Goal: Task Accomplishment & Management: Manage account settings

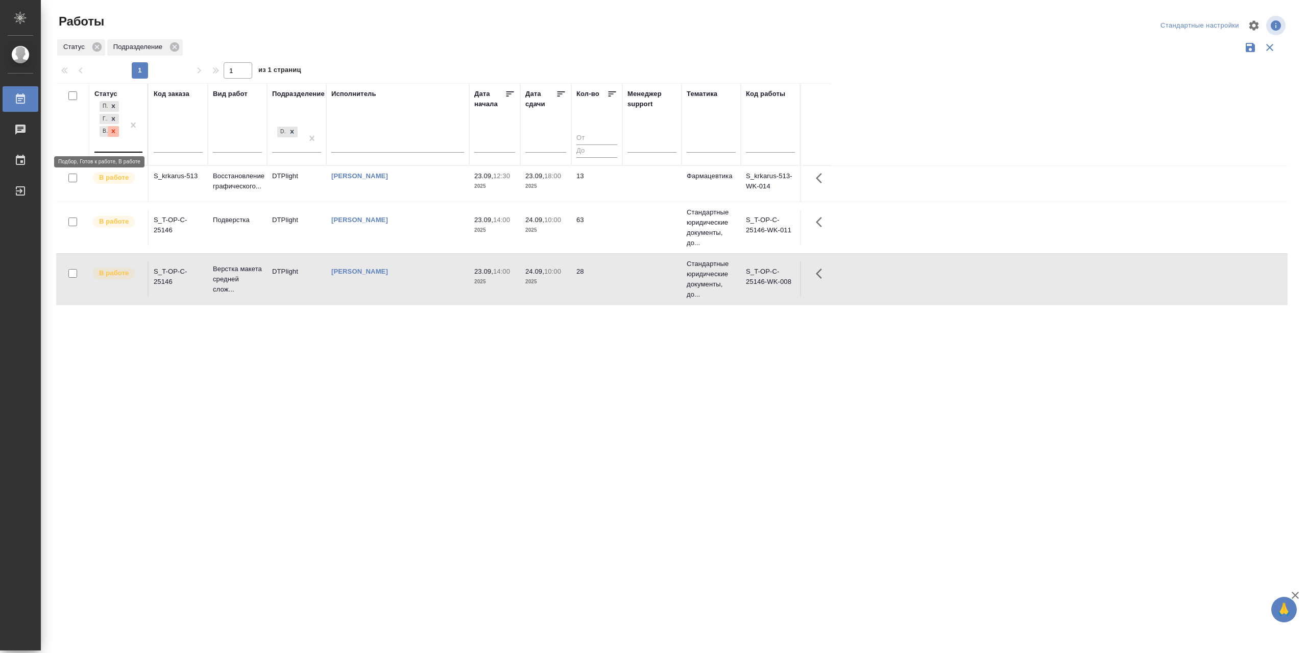
click at [115, 135] on icon at bounding box center [113, 131] width 7 height 7
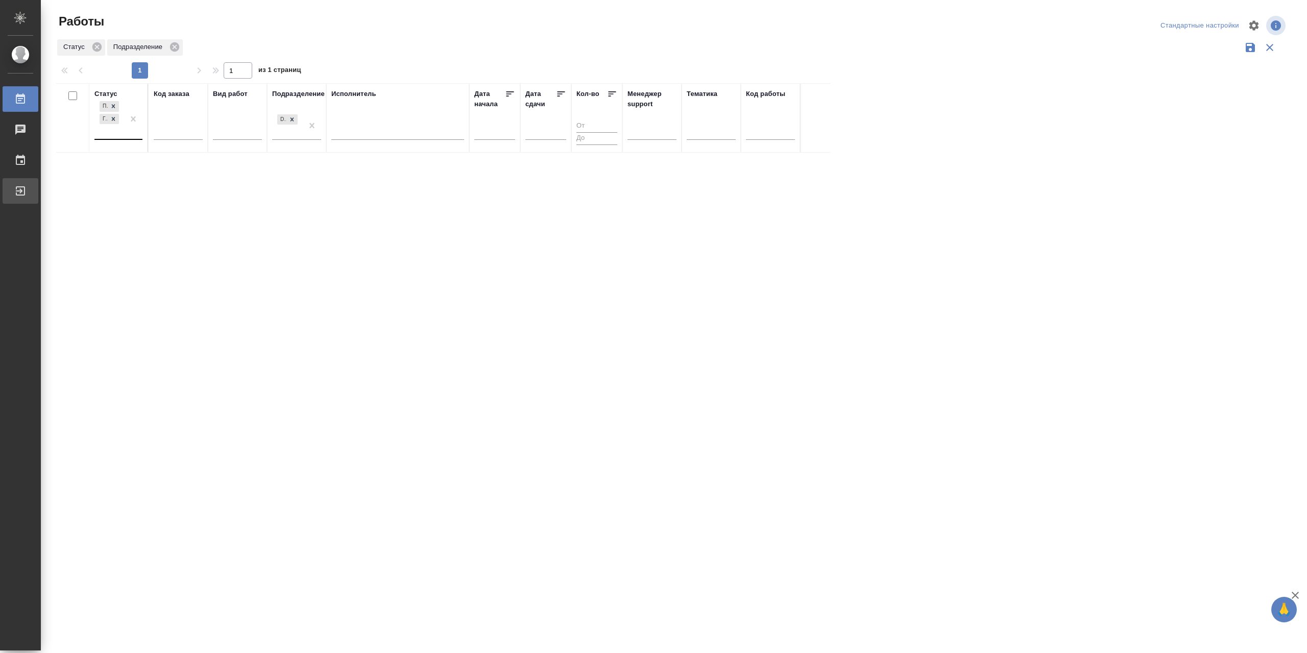
click at [20, 193] on div "Выйти" at bounding box center [8, 190] width 26 height 15
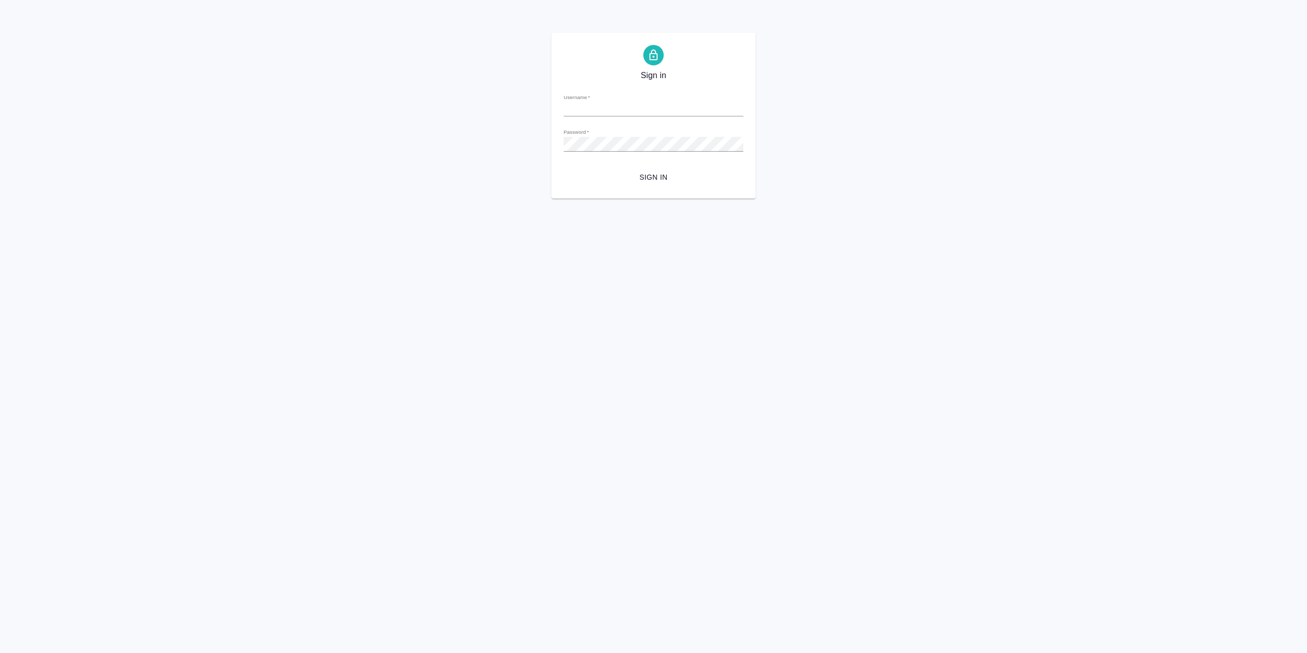
type input "[EMAIL_ADDRESS][DOMAIN_NAME]"
click at [638, 175] on span "Sign in" at bounding box center [653, 177] width 163 height 13
